Goal: Task Accomplishment & Management: Use online tool/utility

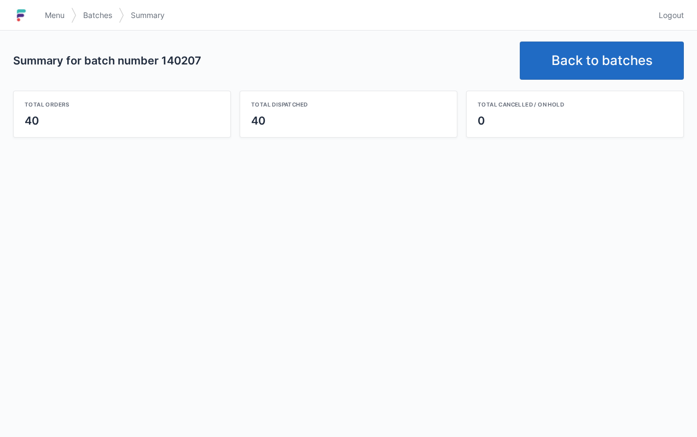
click at [564, 72] on link "Back to batches" at bounding box center [601, 61] width 164 height 38
